Goal: Task Accomplishment & Management: Use online tool/utility

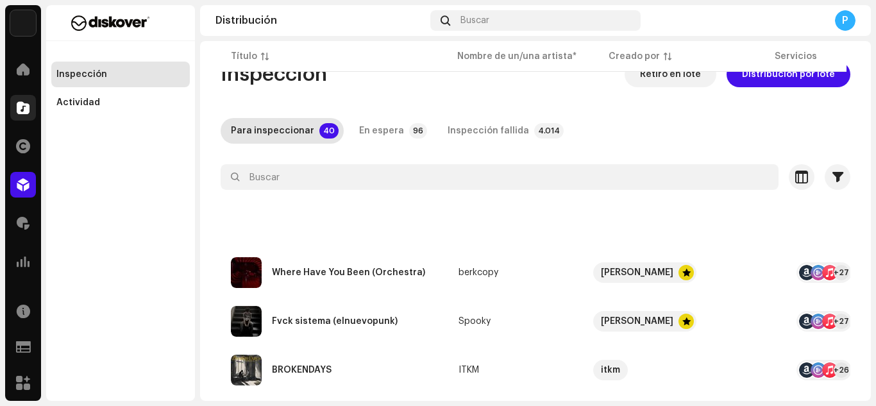
click at [17, 112] on span at bounding box center [23, 108] width 13 height 10
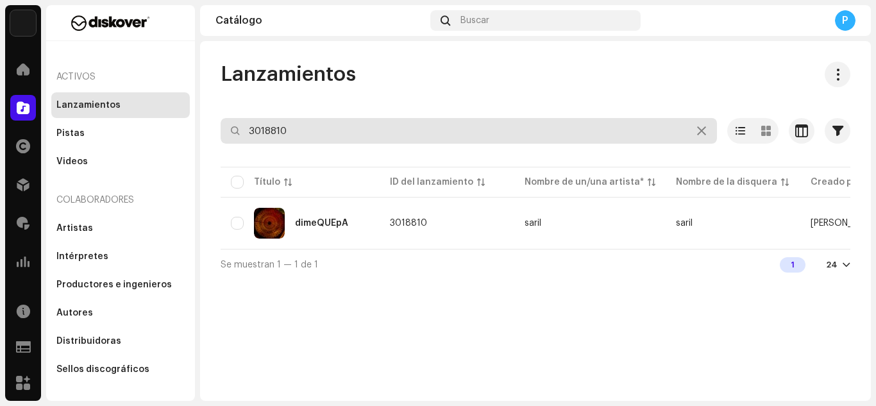
click at [328, 124] on input "3018810" at bounding box center [469, 131] width 496 height 26
paste input "7300342785935"
type input "7300342785935"
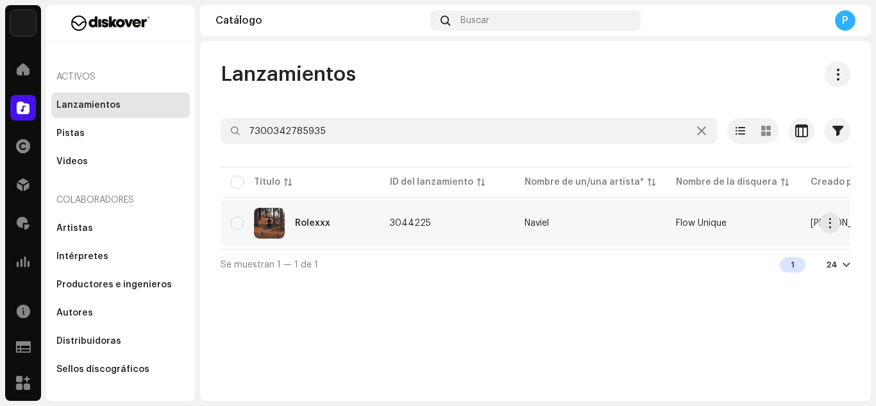
click at [350, 210] on div "Rolexxx" at bounding box center [300, 223] width 139 height 31
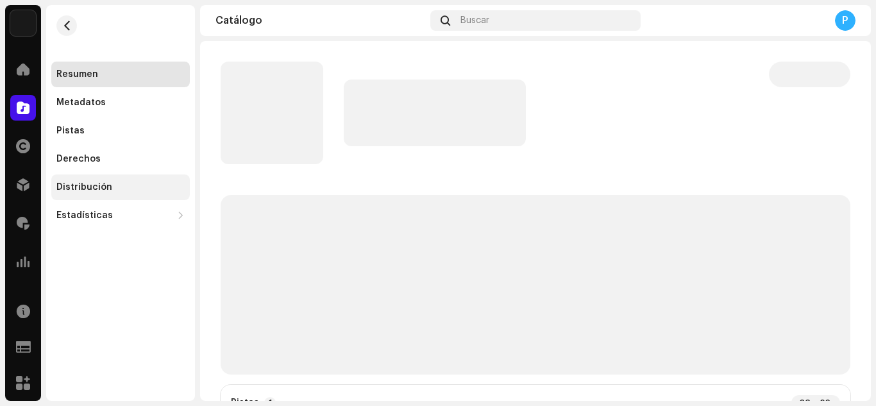
click at [105, 187] on div "Distribución" at bounding box center [84, 187] width 56 height 10
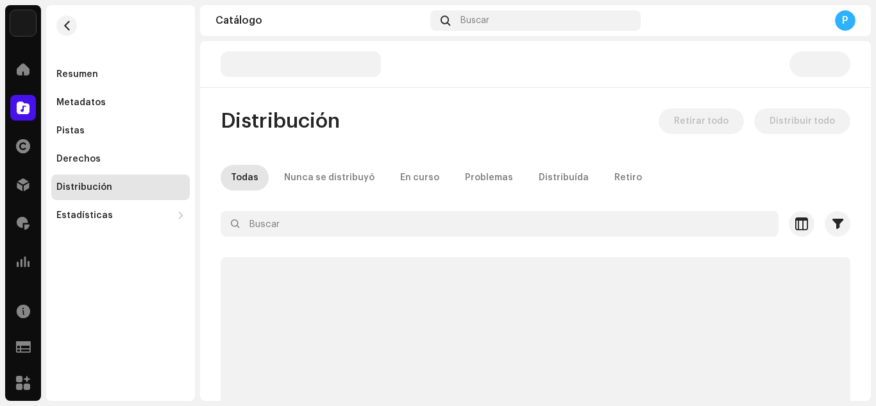
click at [105, 187] on div "Distribución" at bounding box center [84, 187] width 56 height 10
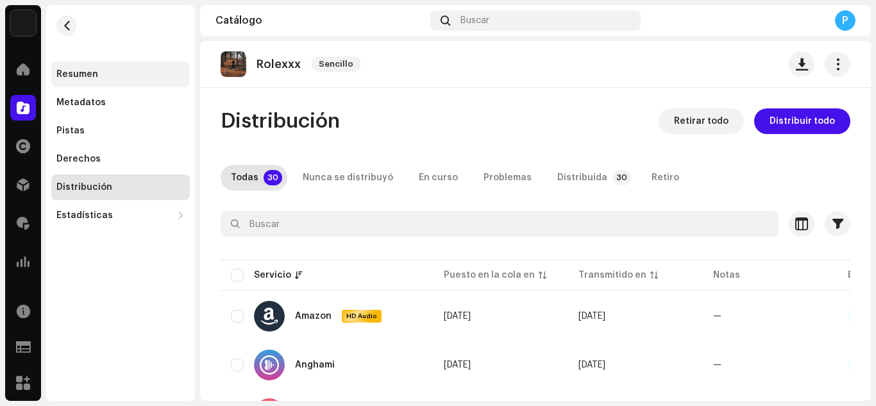
click at [128, 63] on div "Resumen" at bounding box center [120, 75] width 139 height 26
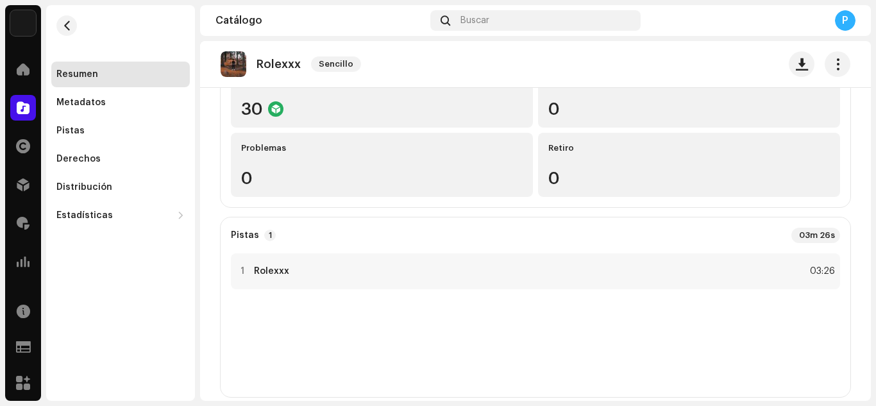
scroll to position [166, 0]
click at [130, 197] on div "Distribución" at bounding box center [120, 187] width 139 height 26
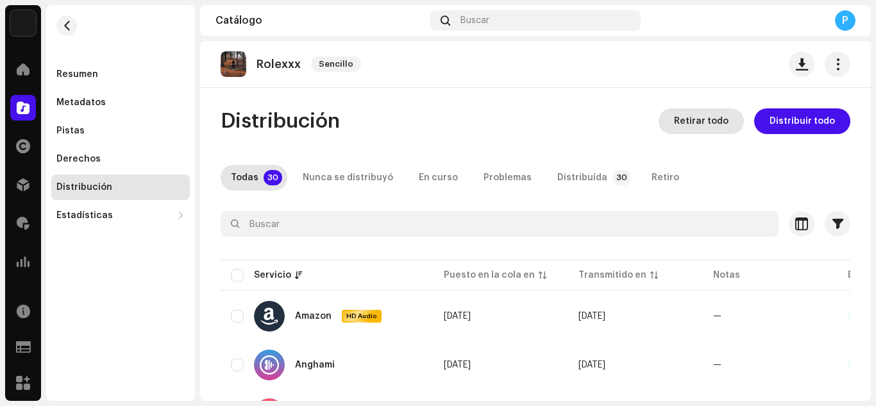
click at [667, 123] on button "Retirar todo" at bounding box center [701, 121] width 85 height 26
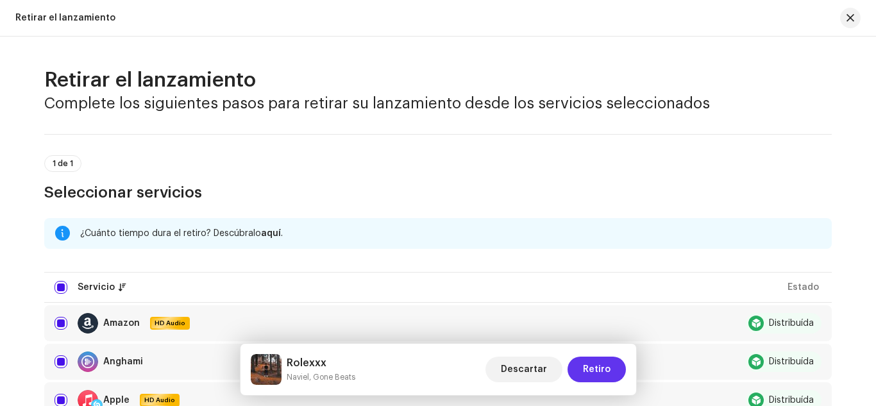
click at [588, 357] on span "Retiro" at bounding box center [597, 370] width 28 height 26
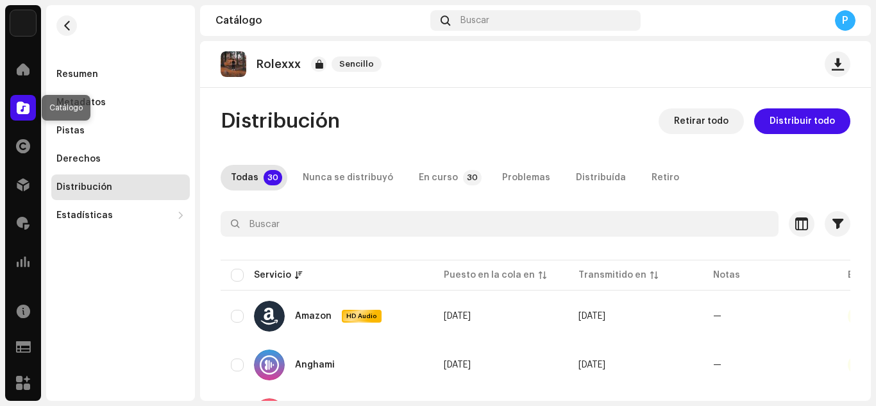
click at [10, 103] on div at bounding box center [23, 108] width 26 height 26
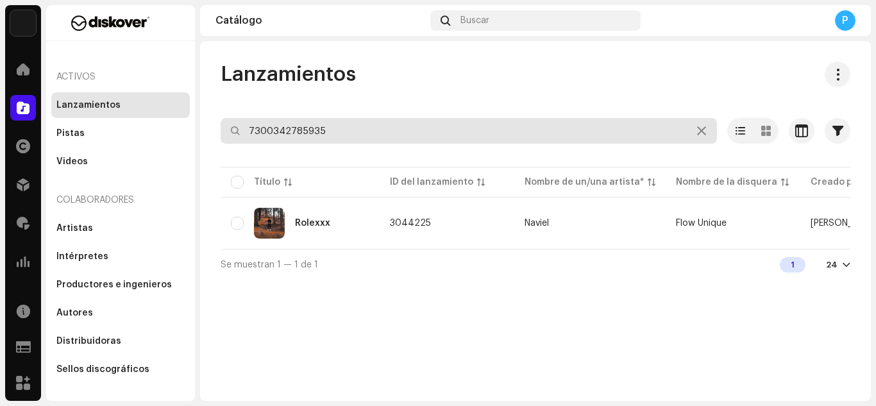
click at [360, 126] on input "7300342785935" at bounding box center [469, 131] width 496 height 26
paste input "3046358"
type input "3046358"
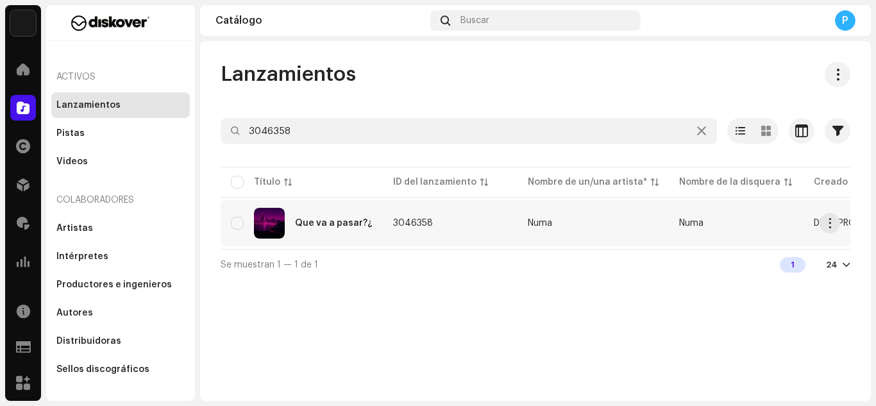
click at [360, 215] on div "Que va a pasar?¿" at bounding box center [302, 223] width 142 height 31
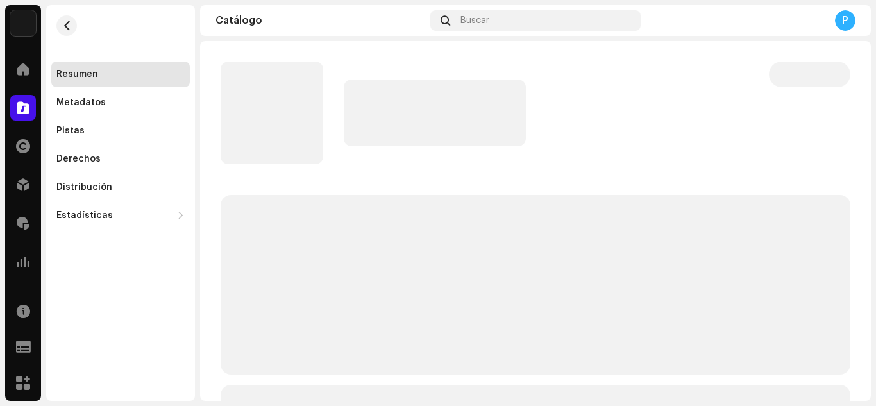
click at [128, 174] on div "Resumen Metadatos Pistas Derechos Distribución Estadísticas Consumo Participaci…" at bounding box center [120, 145] width 139 height 167
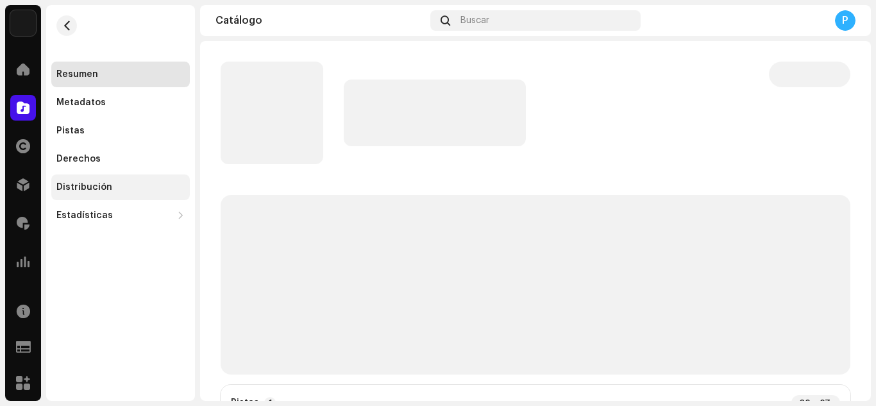
click at [119, 187] on div "Distribución" at bounding box center [120, 187] width 128 height 10
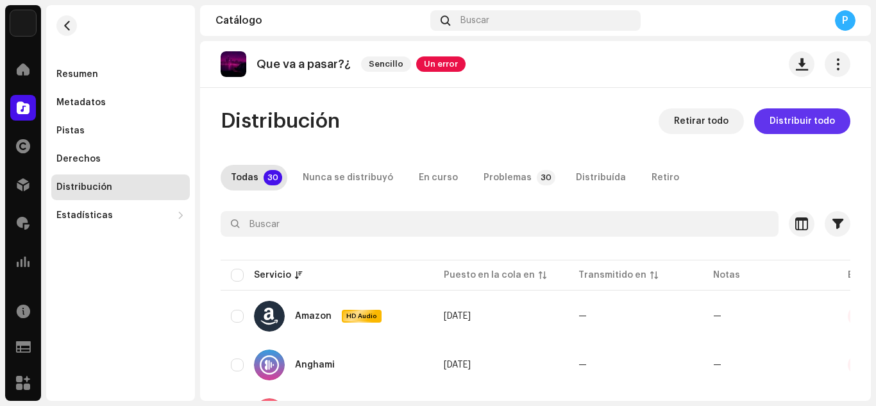
click at [794, 121] on span "Distribuir todo" at bounding box center [802, 121] width 65 height 26
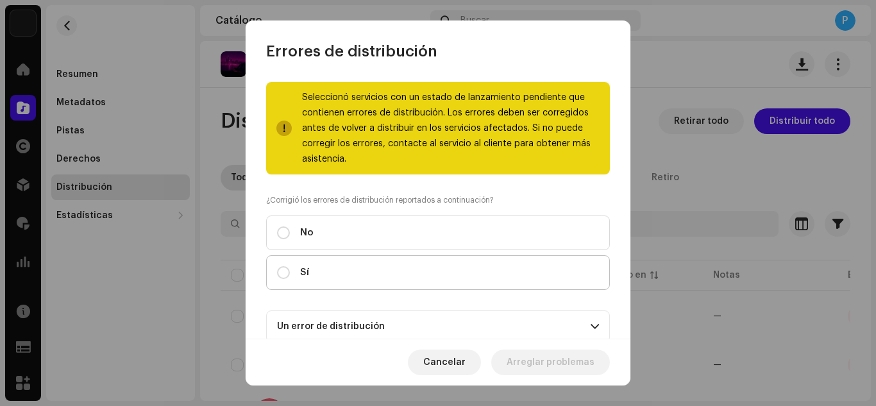
click at [409, 276] on label "Sí" at bounding box center [438, 272] width 344 height 35
click at [290, 276] on input "Sí" at bounding box center [283, 272] width 13 height 13
radio input "true"
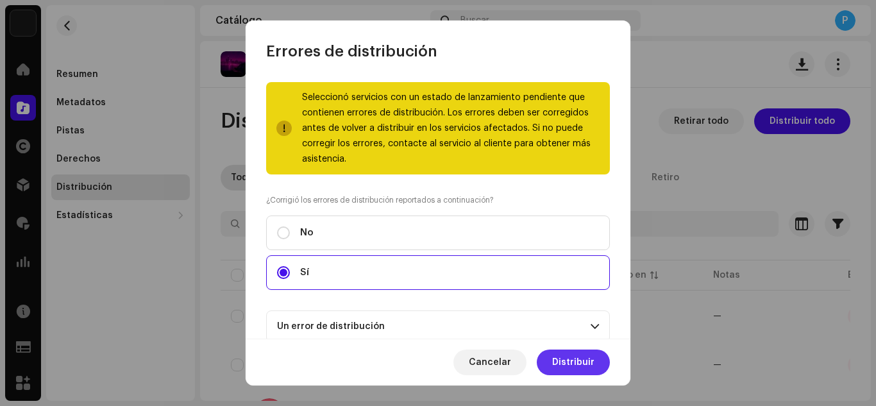
click at [552, 353] on button "Distribuir" at bounding box center [573, 363] width 73 height 26
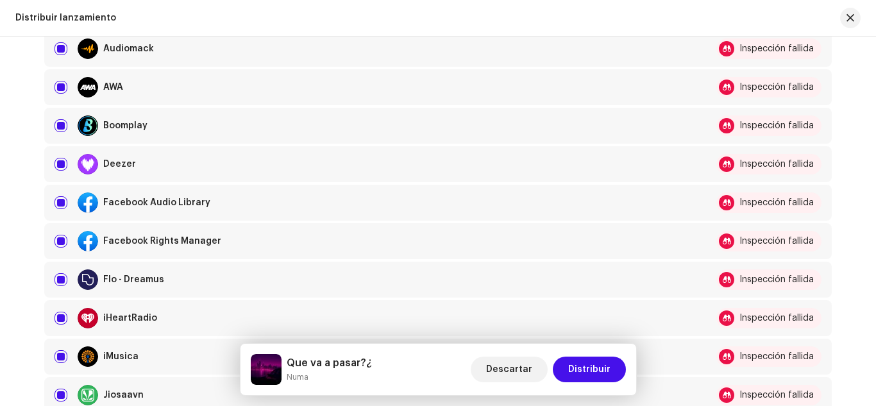
scroll to position [339, 0]
click at [58, 206] on input "checkbox" at bounding box center [61, 202] width 13 height 13
checkbox input "false"
click at [58, 246] on input "Row Selected" at bounding box center [61, 240] width 13 height 13
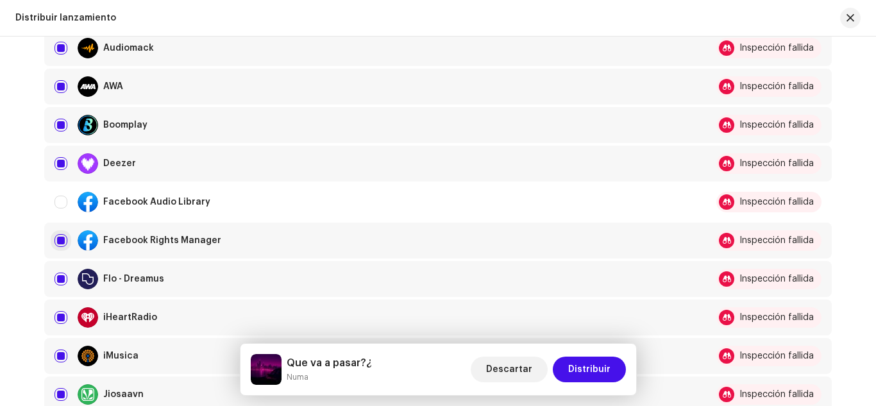
checkbox input "false"
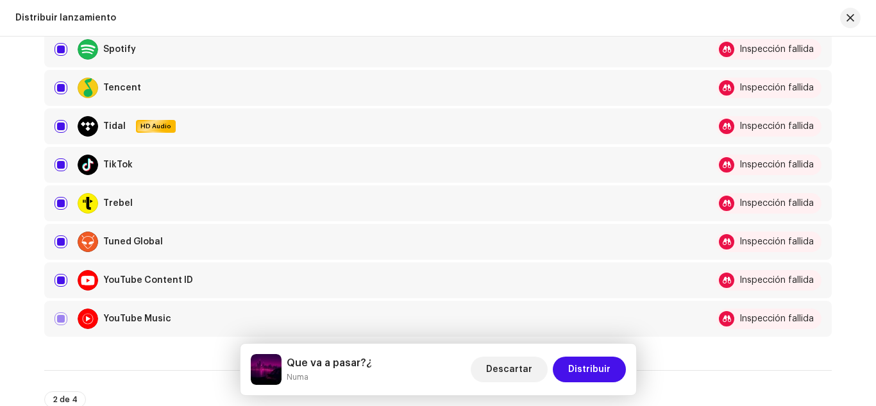
scroll to position [1071, 0]
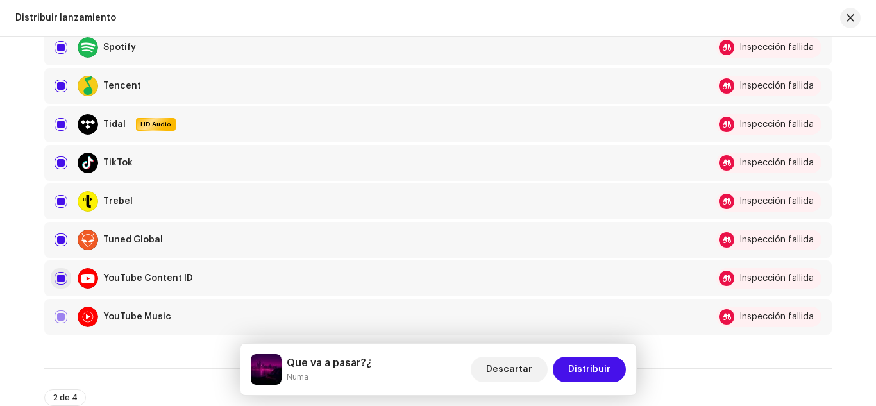
click at [56, 282] on input "Row Selected" at bounding box center [61, 278] width 13 height 13
checkbox input "false"
click at [60, 163] on input "Row Selected" at bounding box center [61, 162] width 13 height 13
checkbox input "false"
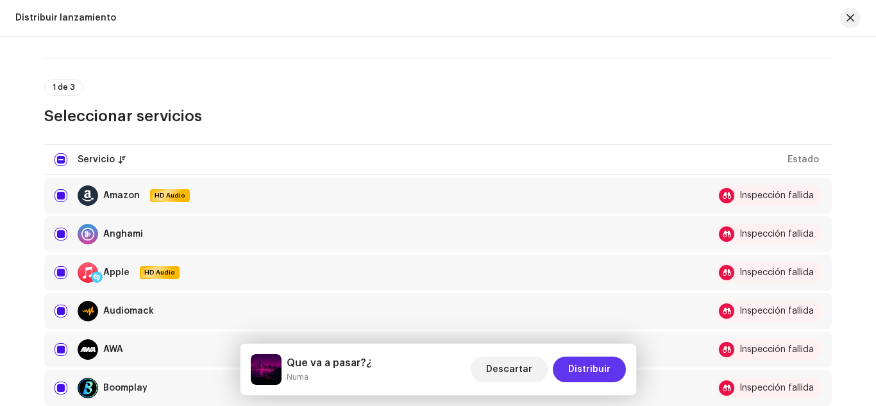
scroll to position [83, 0]
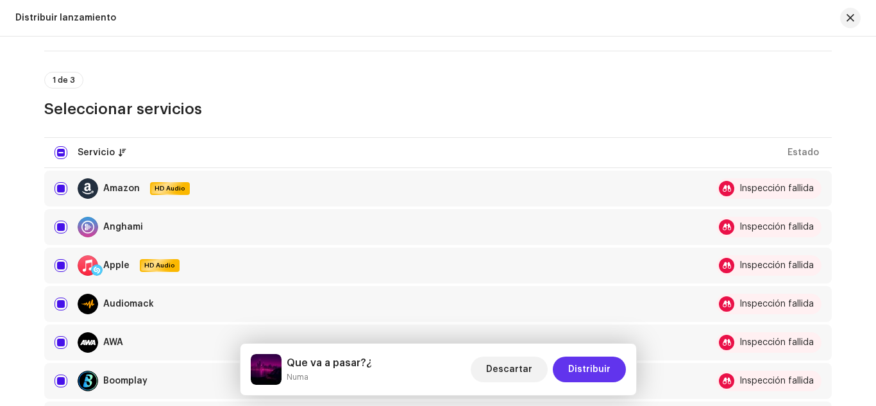
click at [575, 368] on span "Distribuir" at bounding box center [589, 370] width 42 height 26
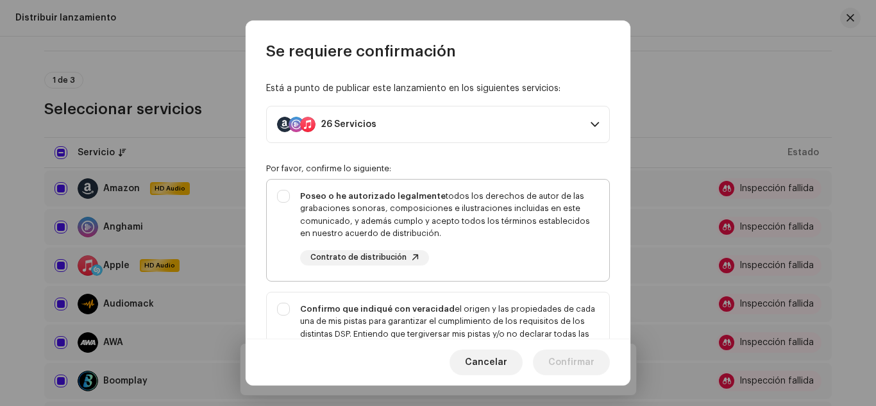
click at [529, 258] on div "Poseo o he autorizado legalmente todos los derechos de autor de las grabaciones…" at bounding box center [449, 228] width 299 height 76
checkbox input "true"
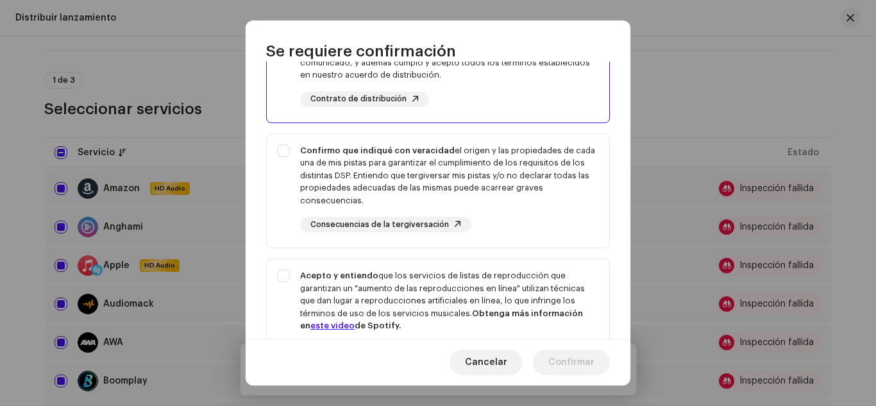
scroll to position [162, 0]
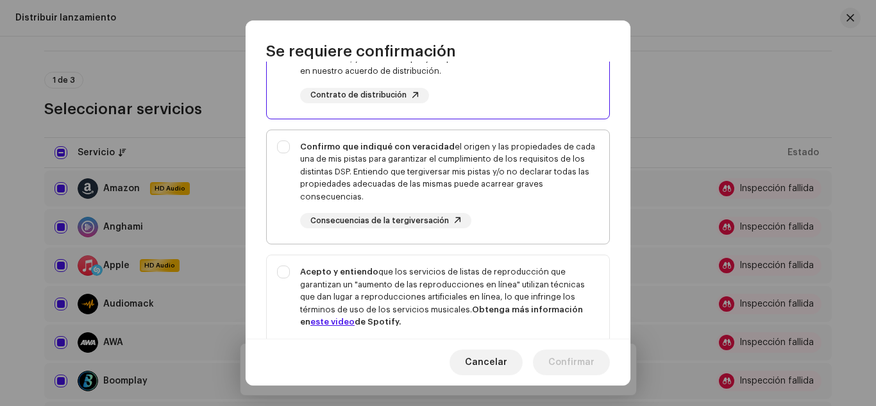
click at [536, 214] on div "Confirmo que indiqué con veracidad el origen y las propiedades de cada una de m…" at bounding box center [449, 184] width 299 height 89
checkbox input "true"
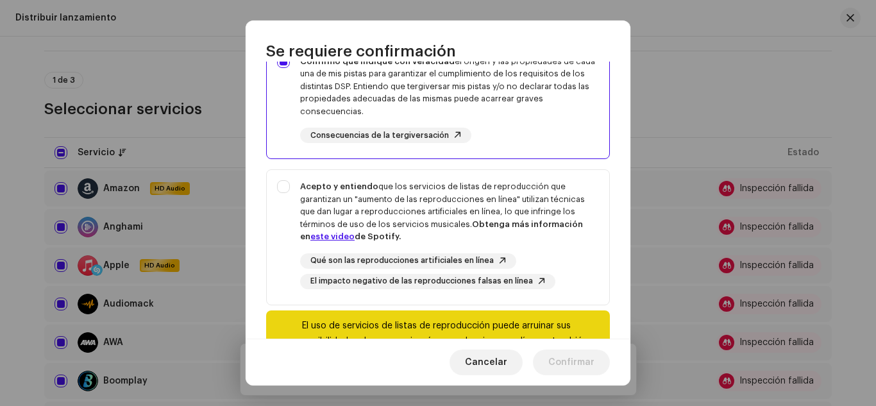
scroll to position [250, 0]
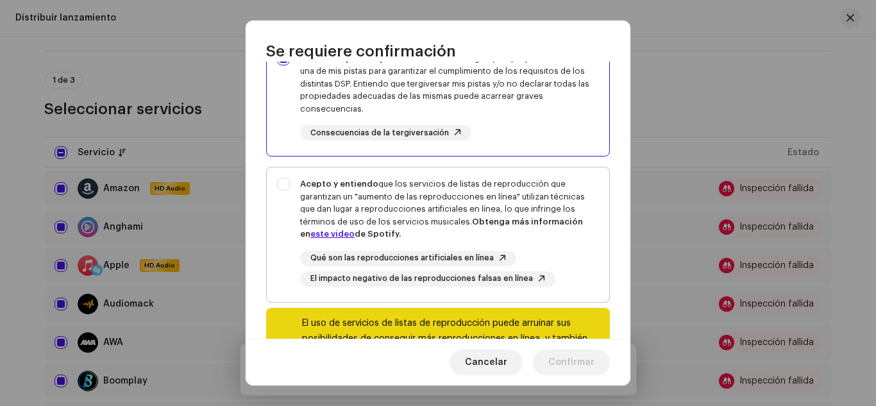
click at [565, 245] on div "Acepto y entiendo que los servicios de listas de reproducción que garantizan un…" at bounding box center [449, 232] width 299 height 109
checkbox input "true"
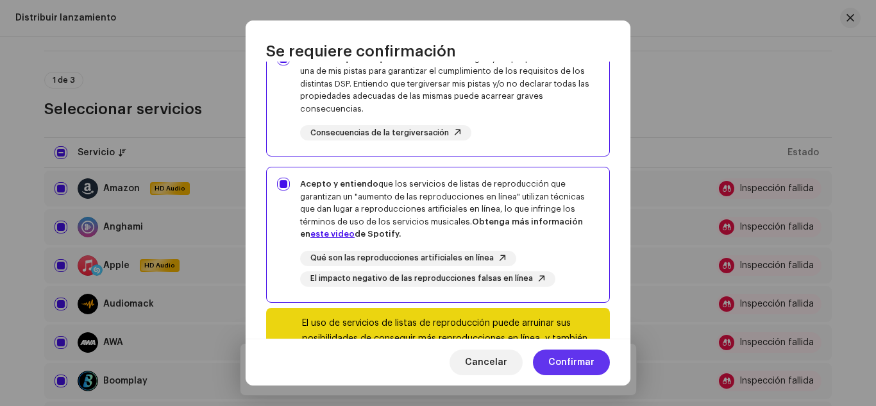
click at [568, 359] on span "Confirmar" at bounding box center [571, 363] width 46 height 26
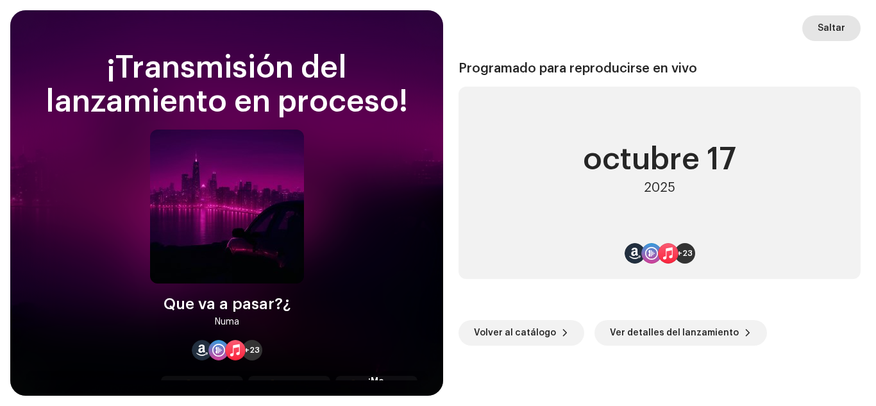
click at [837, 19] on span "Saltar" at bounding box center [832, 28] width 28 height 26
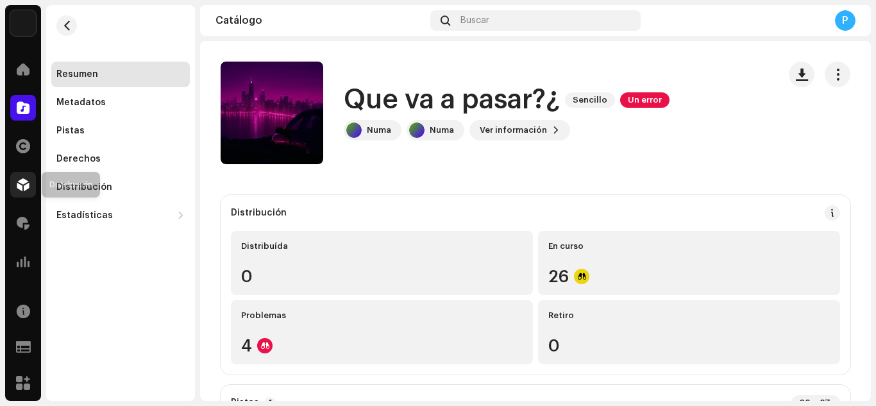
click at [21, 189] on span at bounding box center [23, 185] width 13 height 10
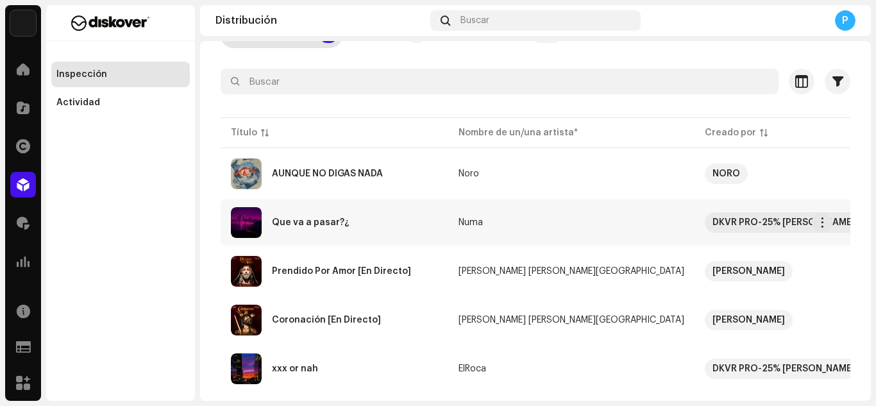
scroll to position [81, 0]
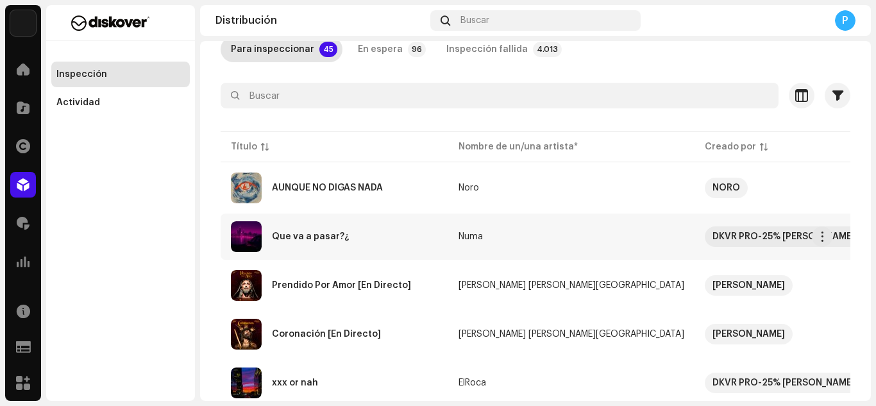
click at [292, 232] on div "Que va a pasar?¿" at bounding box center [311, 236] width 78 height 9
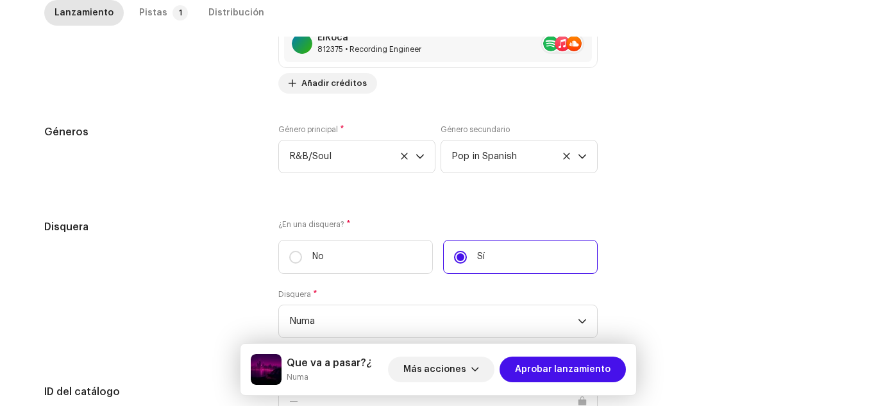
scroll to position [1383, 0]
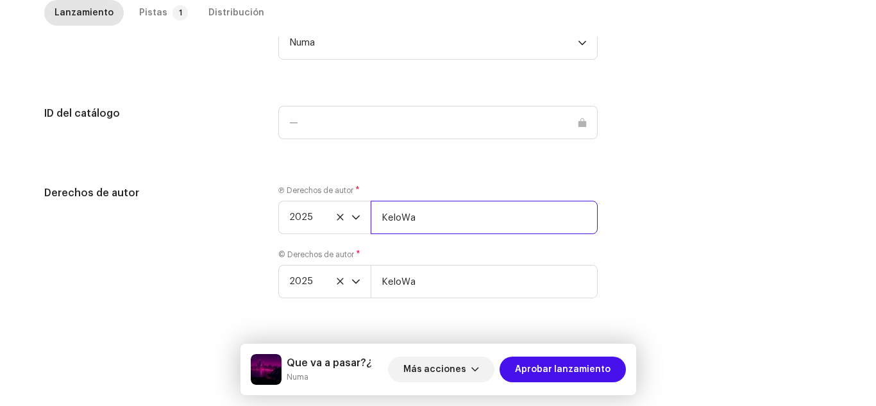
click at [491, 214] on input "KeloWa" at bounding box center [484, 217] width 227 height 33
type input "KELOWA | Distributed by Diskover Co"
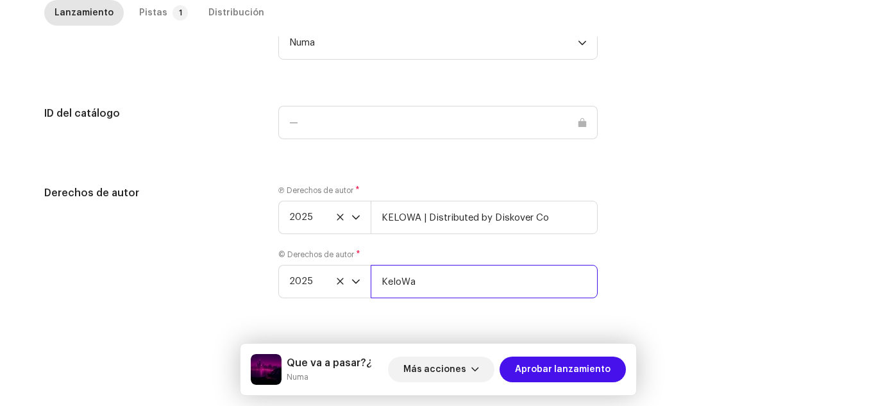
click at [432, 289] on input "KeloWa" at bounding box center [484, 281] width 227 height 33
type input "KELOWA | Distributed by Diskover Co"
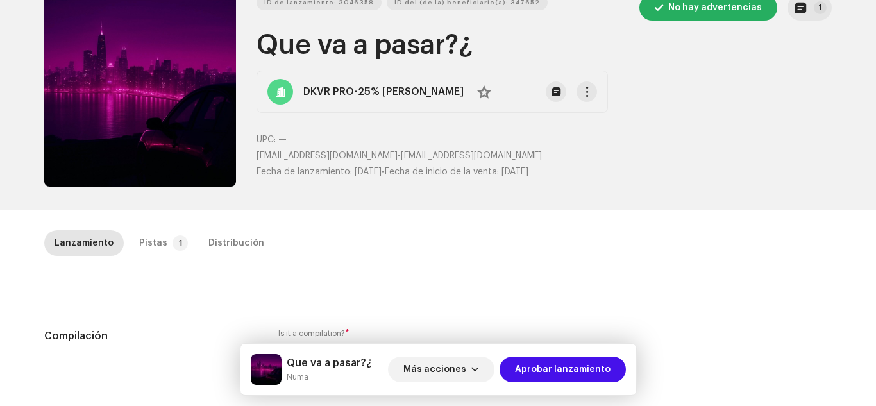
scroll to position [0, 0]
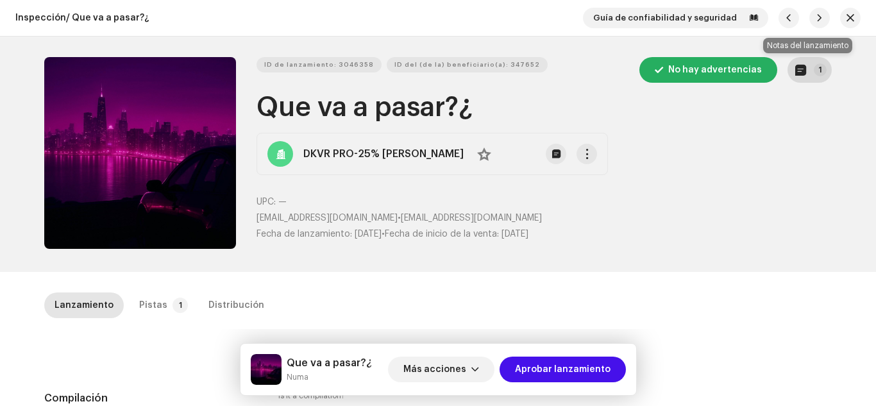
click at [791, 71] on button "1" at bounding box center [810, 70] width 44 height 26
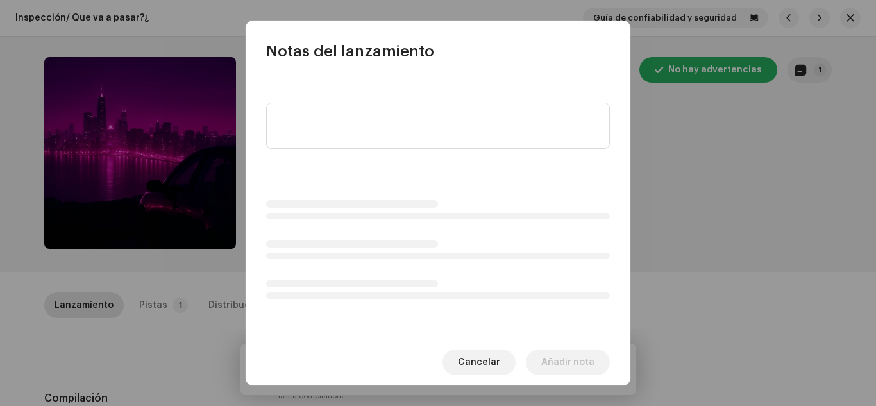
click at [475, 93] on div at bounding box center [438, 130] width 344 height 97
click at [459, 112] on textarea at bounding box center [438, 126] width 344 height 46
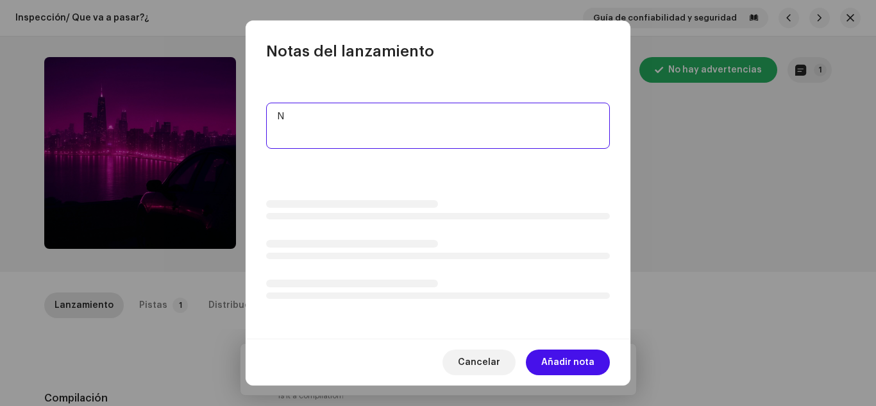
click at [459, 112] on textarea at bounding box center [438, 126] width 344 height 46
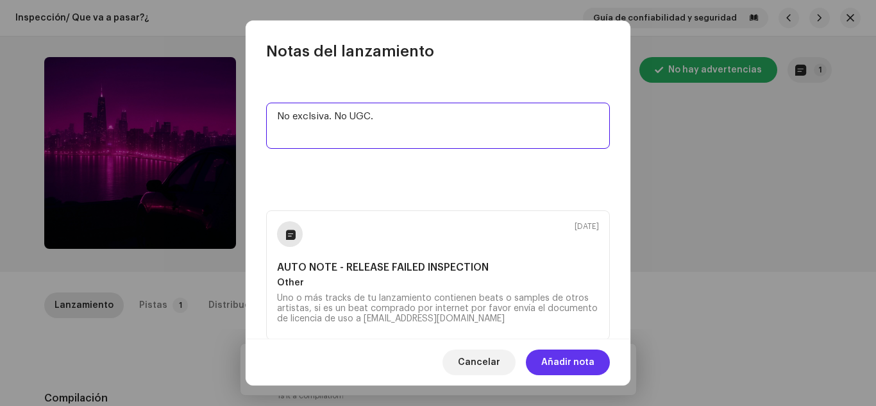
type textarea "No exclsiva. No UGC."
click at [550, 355] on span "Añadir nota" at bounding box center [567, 363] width 53 height 26
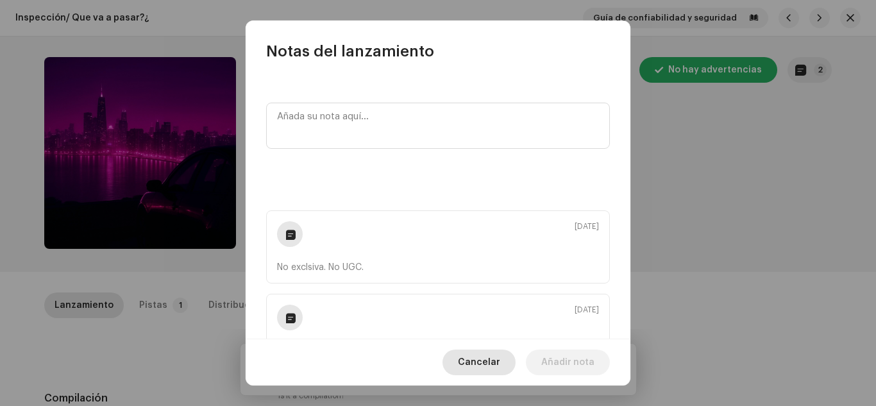
click at [508, 359] on button "Cancelar" at bounding box center [479, 363] width 73 height 26
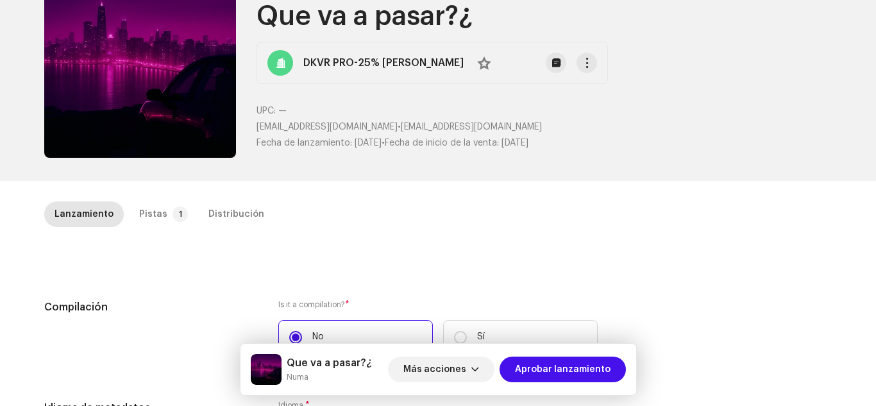
scroll to position [92, 0]
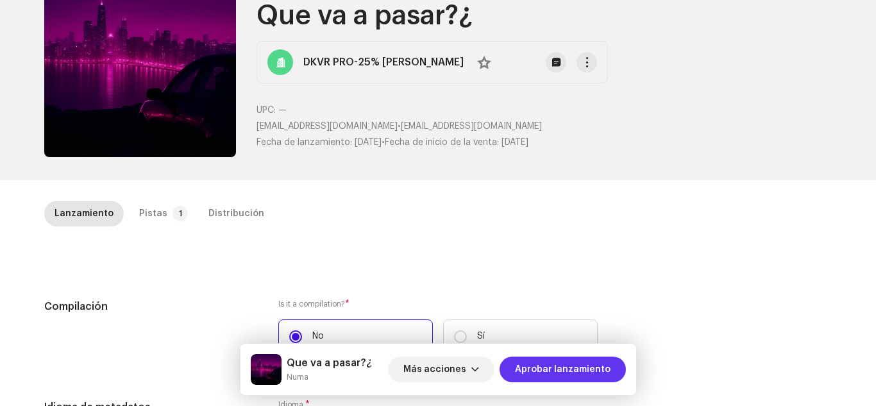
click at [551, 363] on span "Aprobar lanzamiento" at bounding box center [563, 370] width 96 height 26
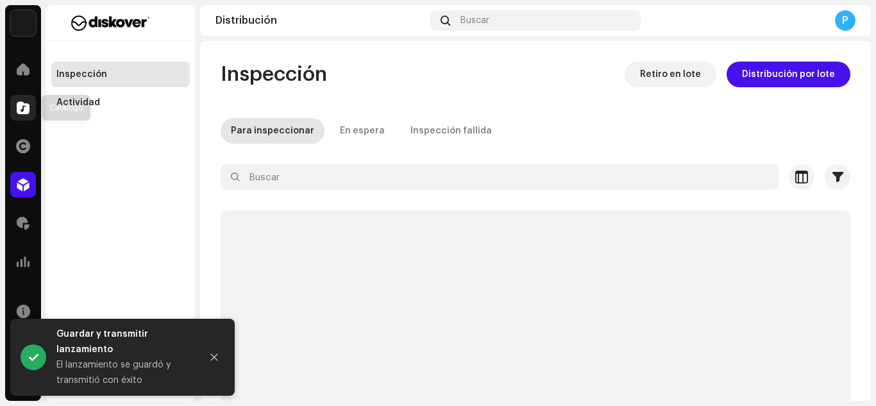
click at [24, 97] on div at bounding box center [23, 108] width 26 height 26
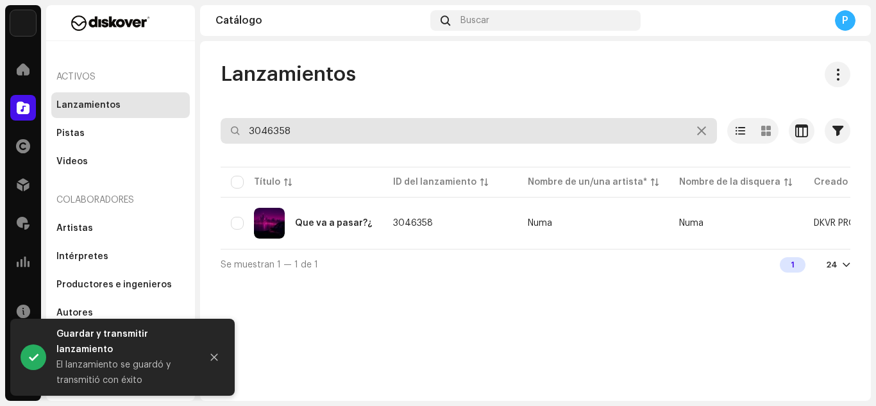
click at [285, 130] on input "3046358" at bounding box center [469, 131] width 496 height 26
paste input "Tu lanzamiento ya se ha realizado, informarte de que debido a la licencia no ex…"
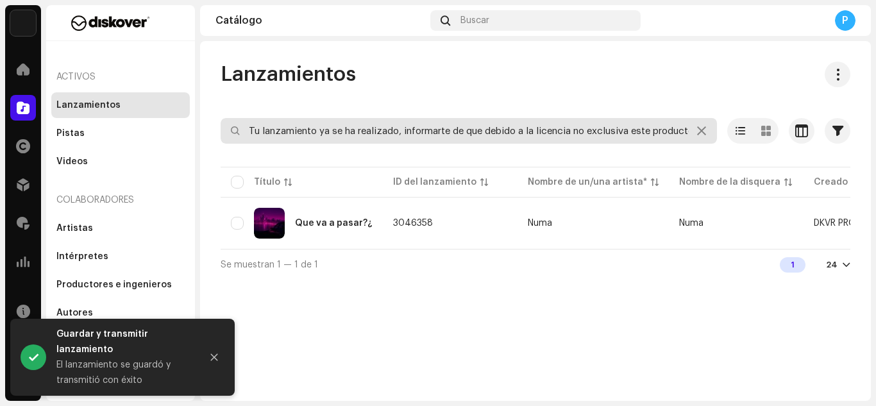
scroll to position [0, 710]
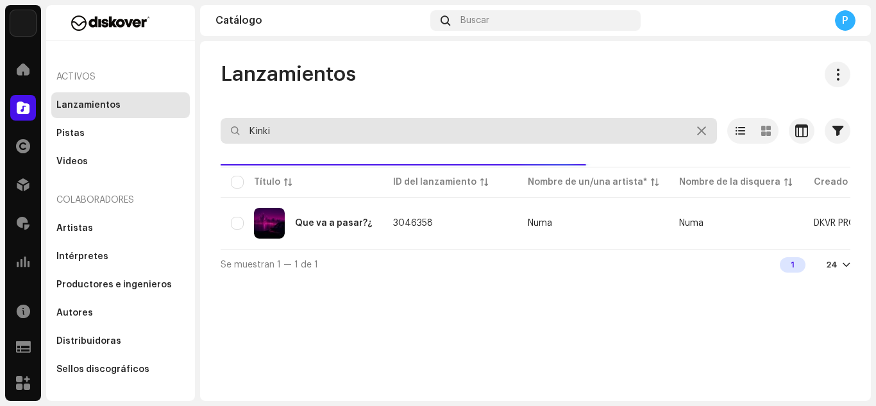
type input "Kinki"
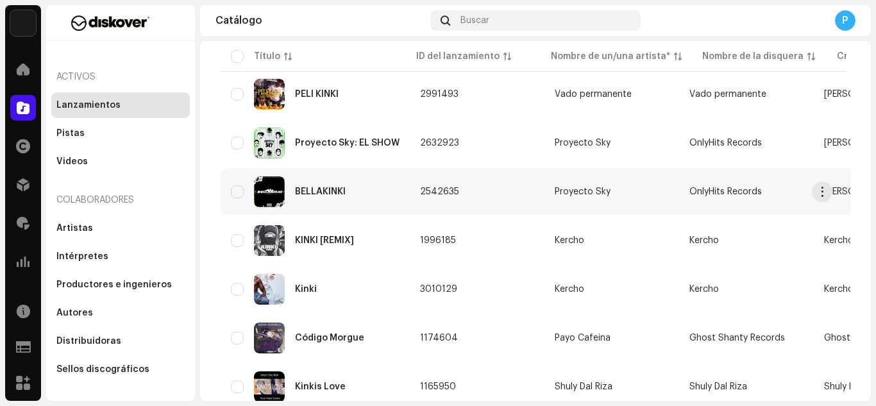
scroll to position [133, 0]
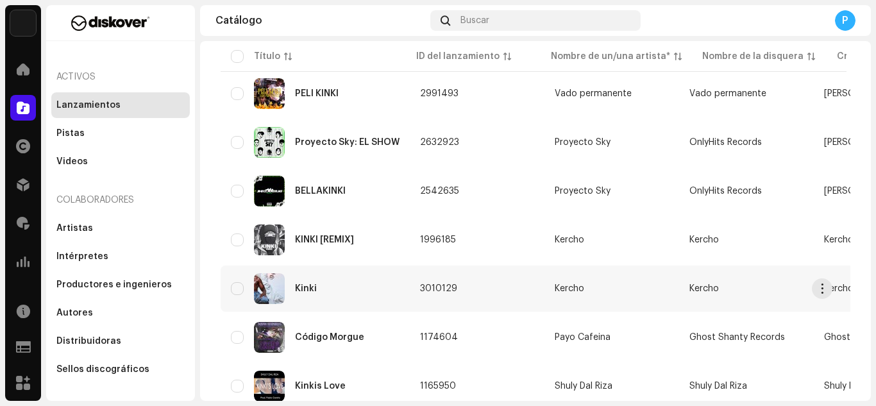
click at [326, 283] on div "Kinki" at bounding box center [315, 288] width 169 height 31
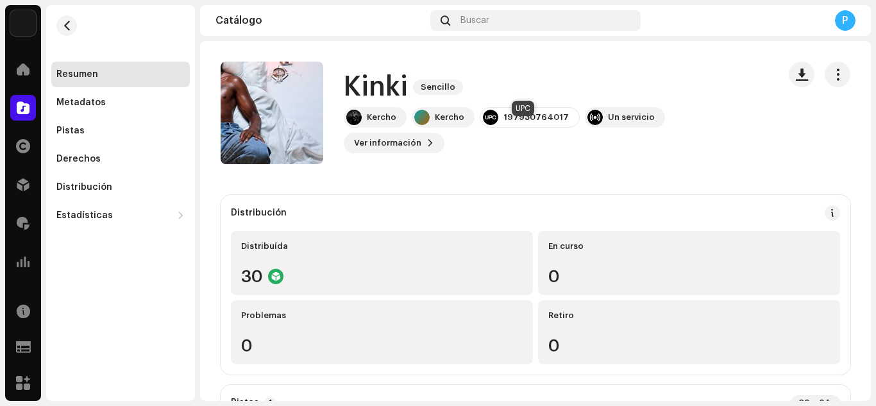
click at [520, 123] on div "197930764017" at bounding box center [535, 117] width 65 height 10
copy div "197930764017"
